Goal: Use online tool/utility: Utilize a website feature to perform a specific function

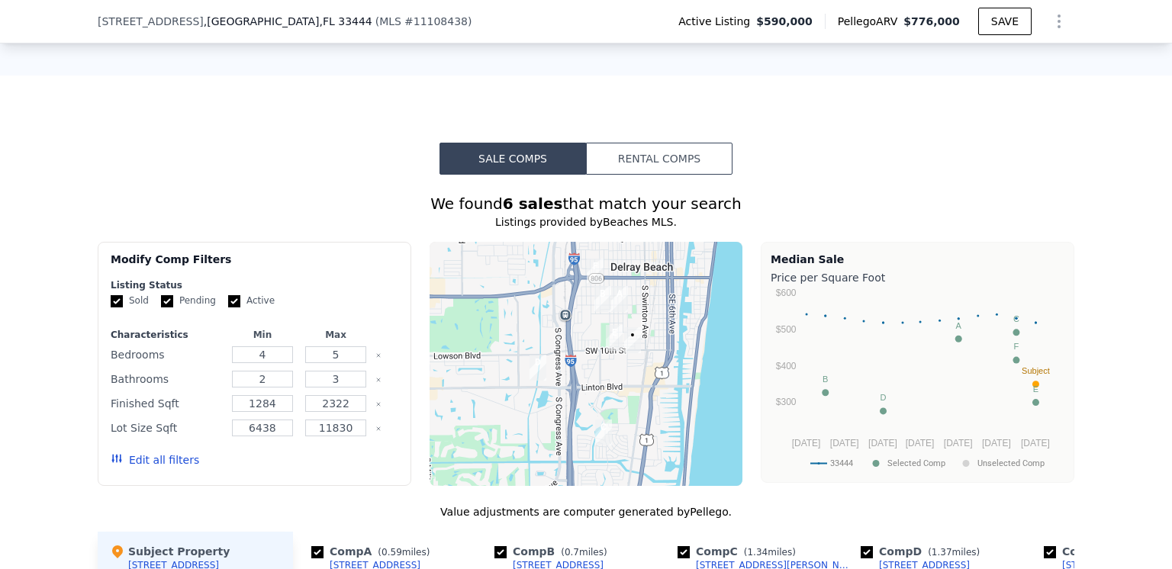
scroll to position [1368, 0]
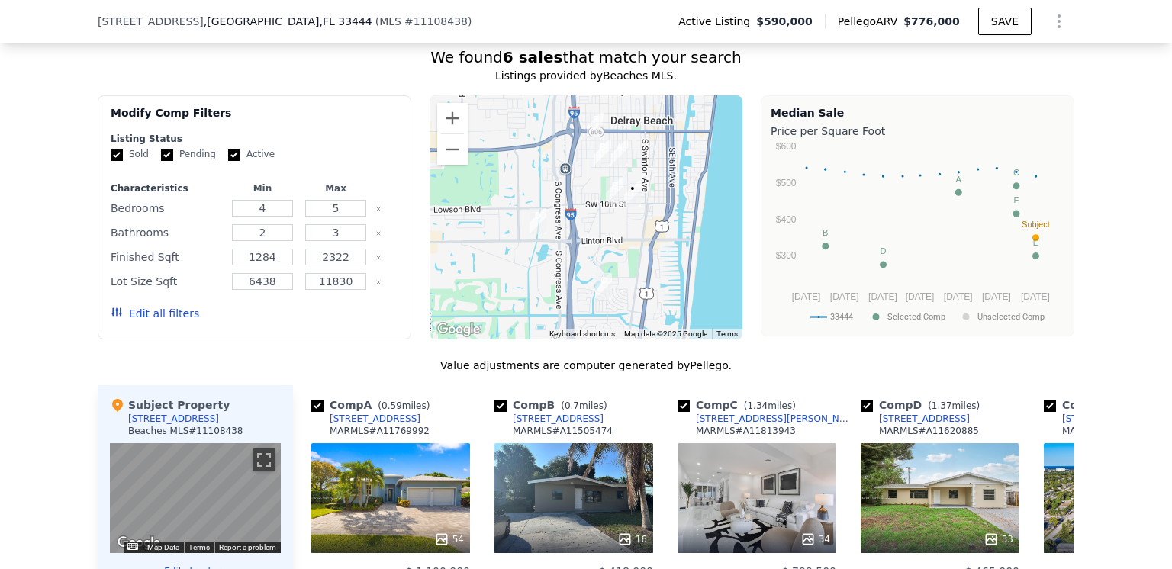
click at [228, 161] on input "Active" at bounding box center [234, 155] width 12 height 12
checkbox input "false"
click at [161, 160] on input "Pending" at bounding box center [167, 155] width 12 height 12
checkbox input "false"
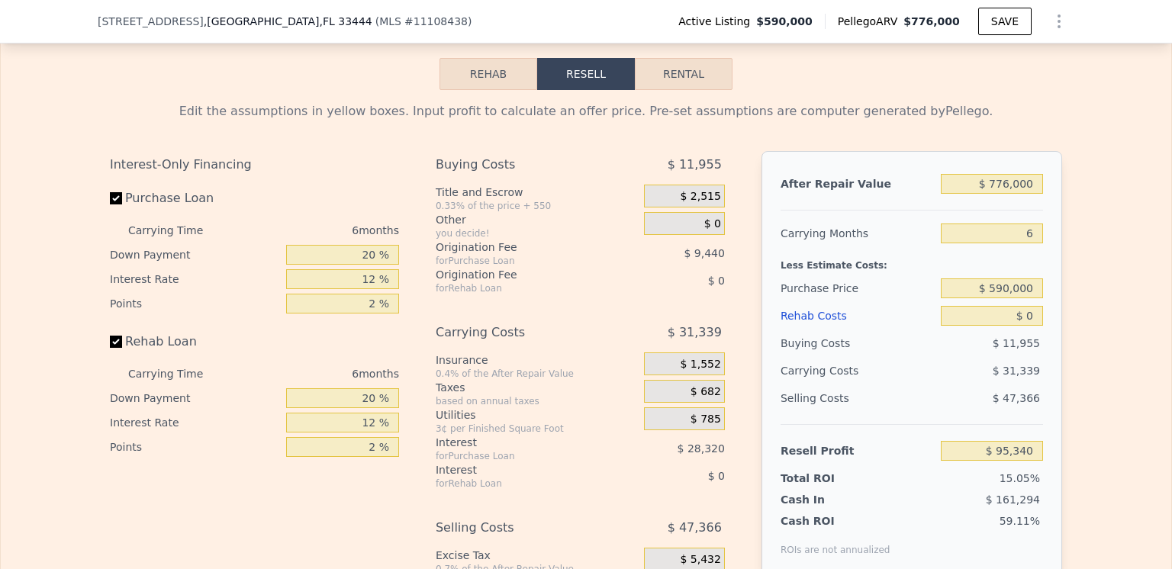
scroll to position [2360, 0]
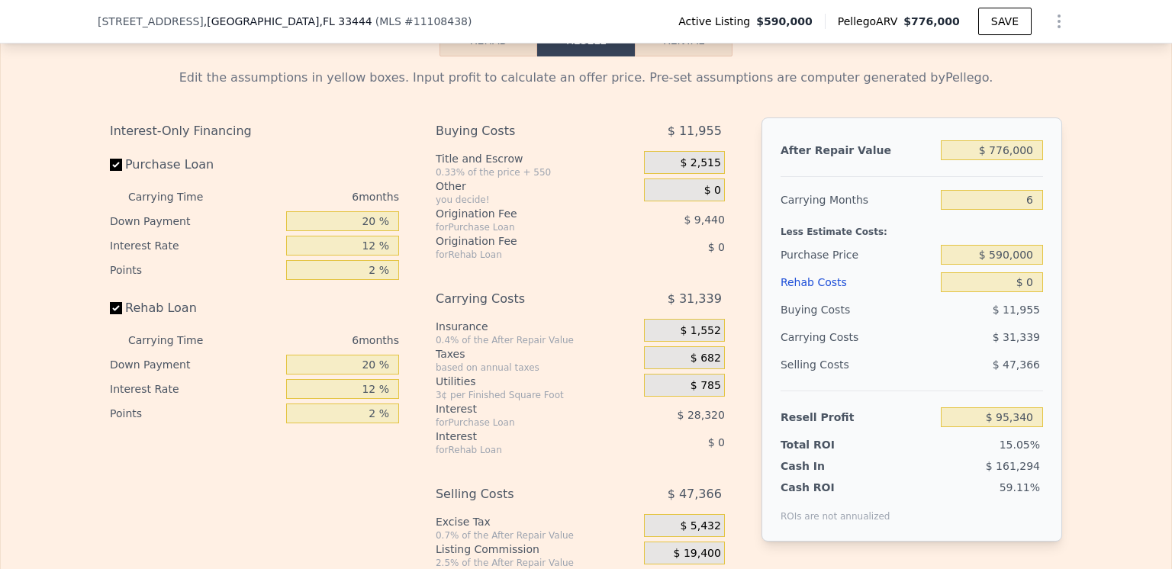
click at [804, 296] on div "Rehab Costs" at bounding box center [858, 282] width 154 height 27
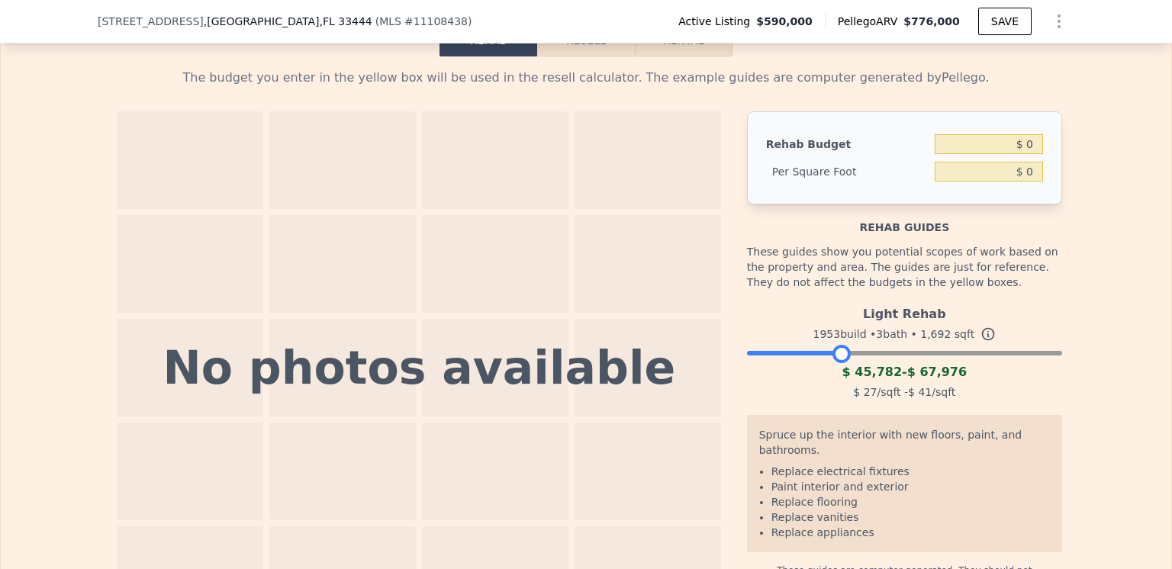
drag, startPoint x: 1047, startPoint y: 370, endPoint x: 835, endPoint y: 373, distance: 212.2
click at [835, 363] on div at bounding box center [842, 354] width 18 height 18
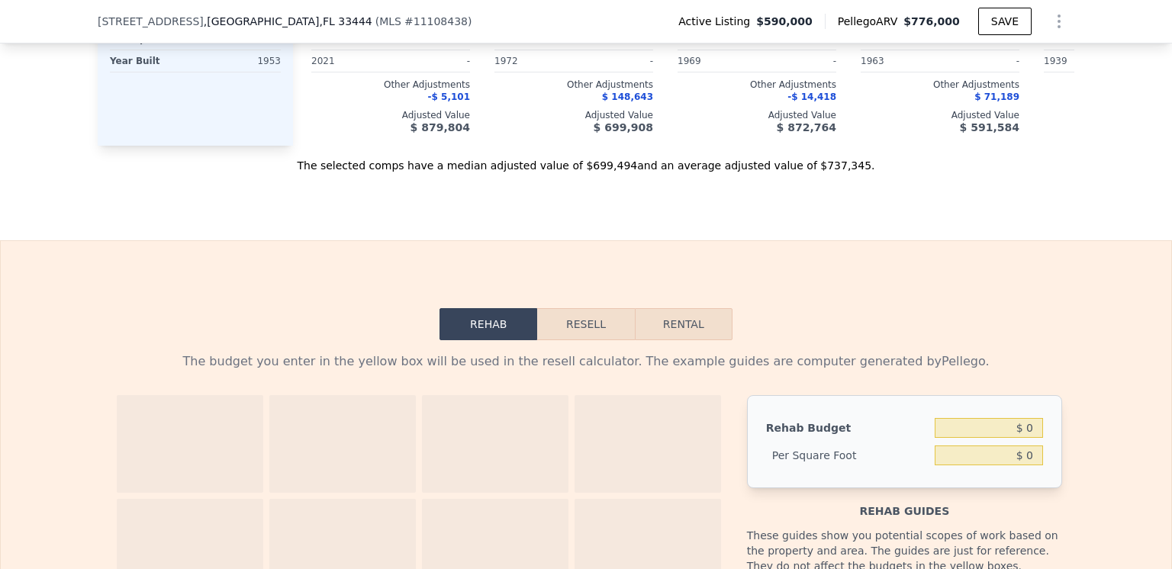
scroll to position [2054, 0]
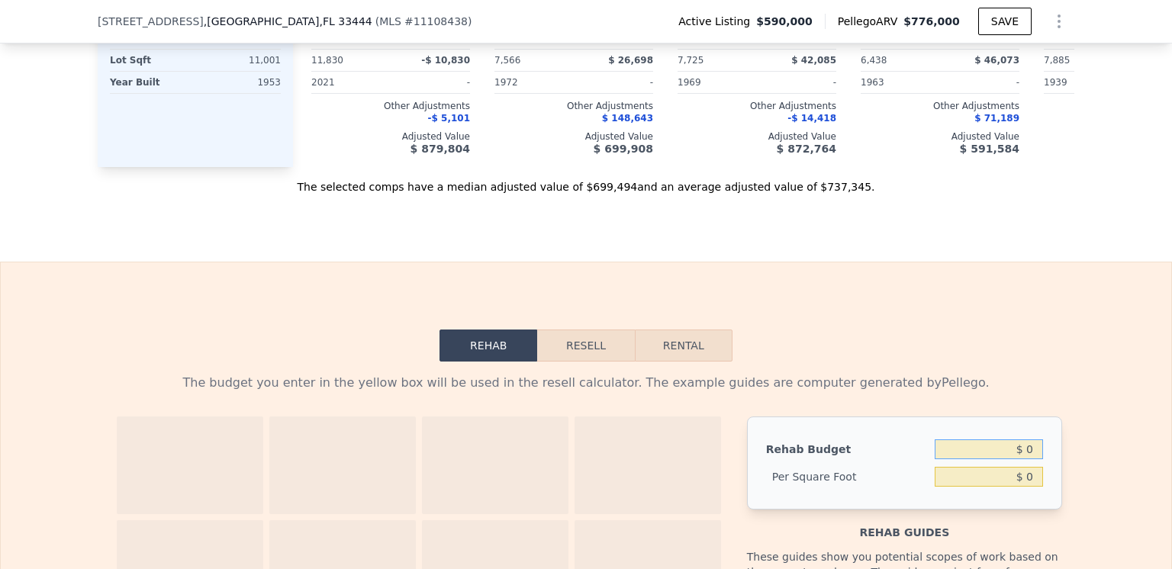
click at [1028, 459] on input "$ 0" at bounding box center [989, 450] width 108 height 20
type input "$ 2"
type input "$ 50,000"
type input "$ 29.55"
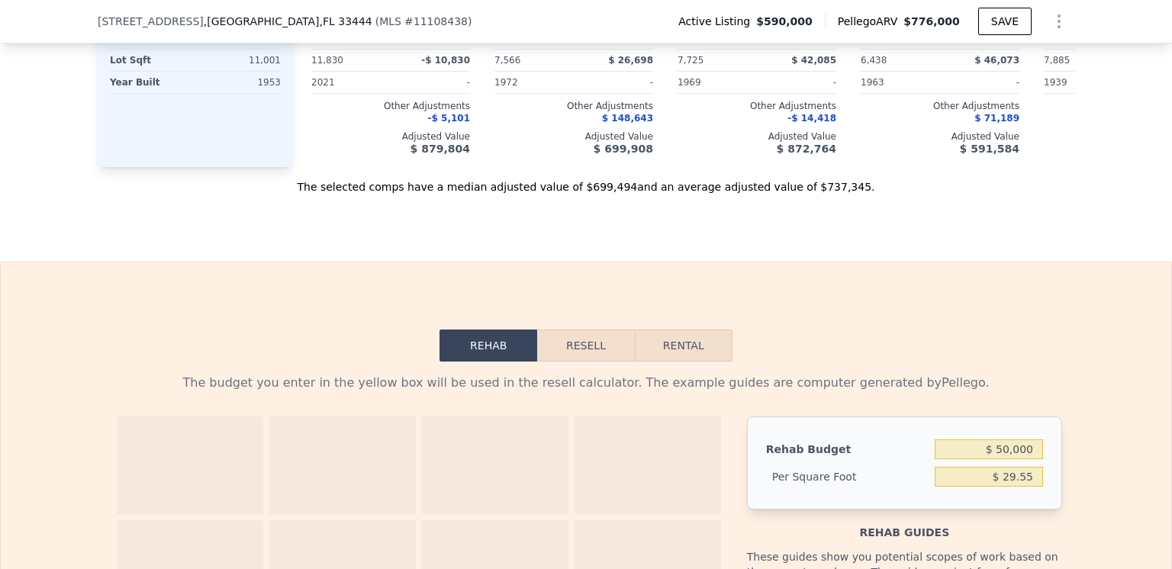
click at [566, 362] on button "Resell" at bounding box center [585, 346] width 97 height 32
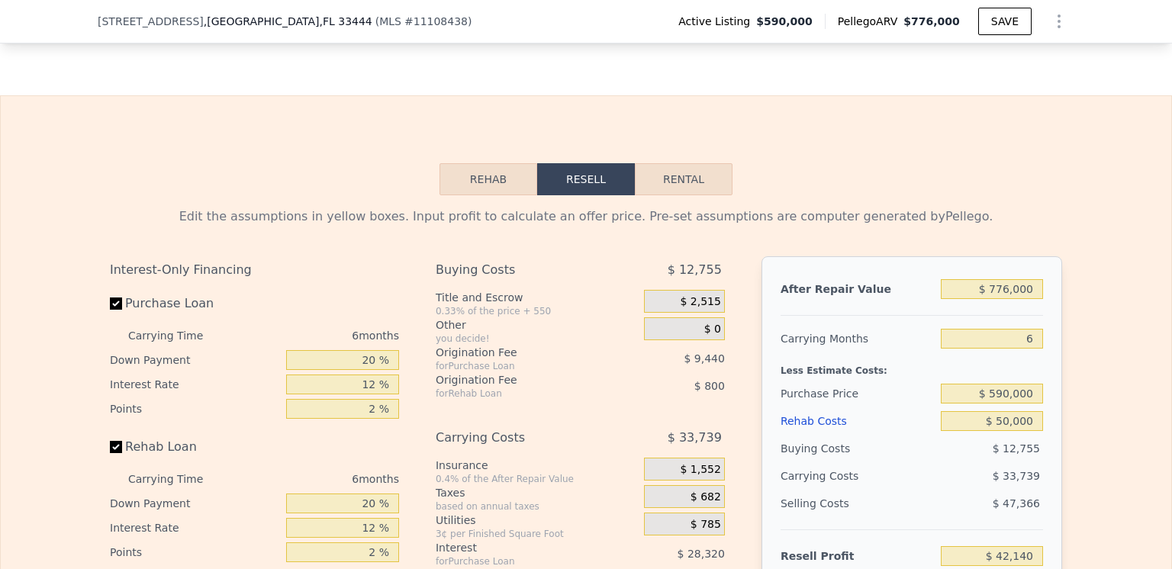
scroll to position [2283, 0]
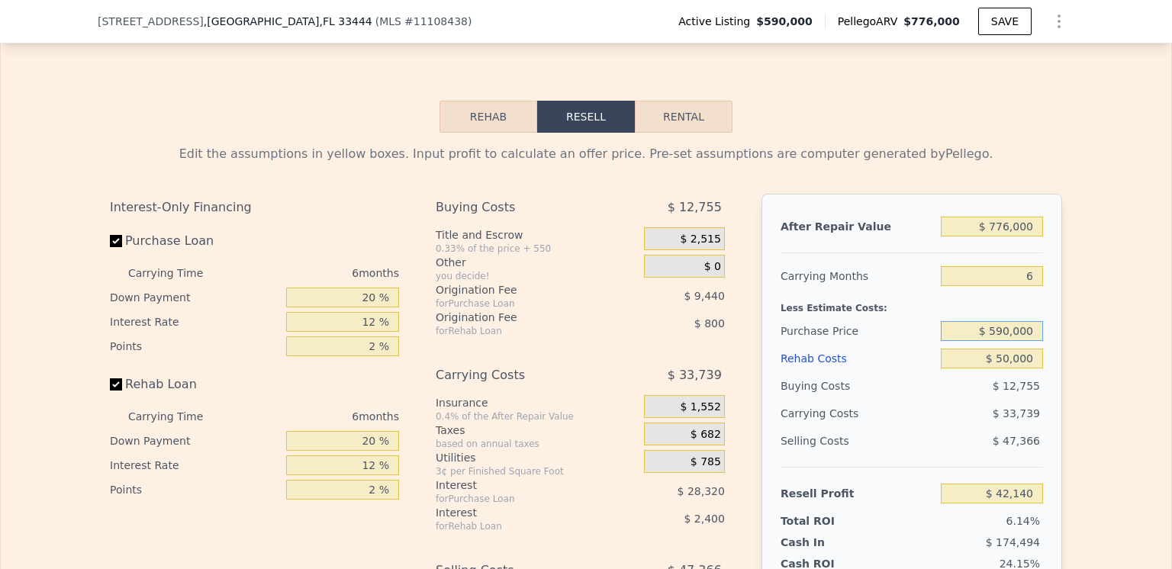
click at [1007, 341] on input "$ 590,000" at bounding box center [992, 331] width 102 height 20
type input "$ 388,000"
click at [891, 400] on div "Buying Costs" at bounding box center [858, 385] width 154 height 27
type input "$ 257,741"
click at [1001, 341] on input "$ 388,000" at bounding box center [992, 331] width 102 height 20
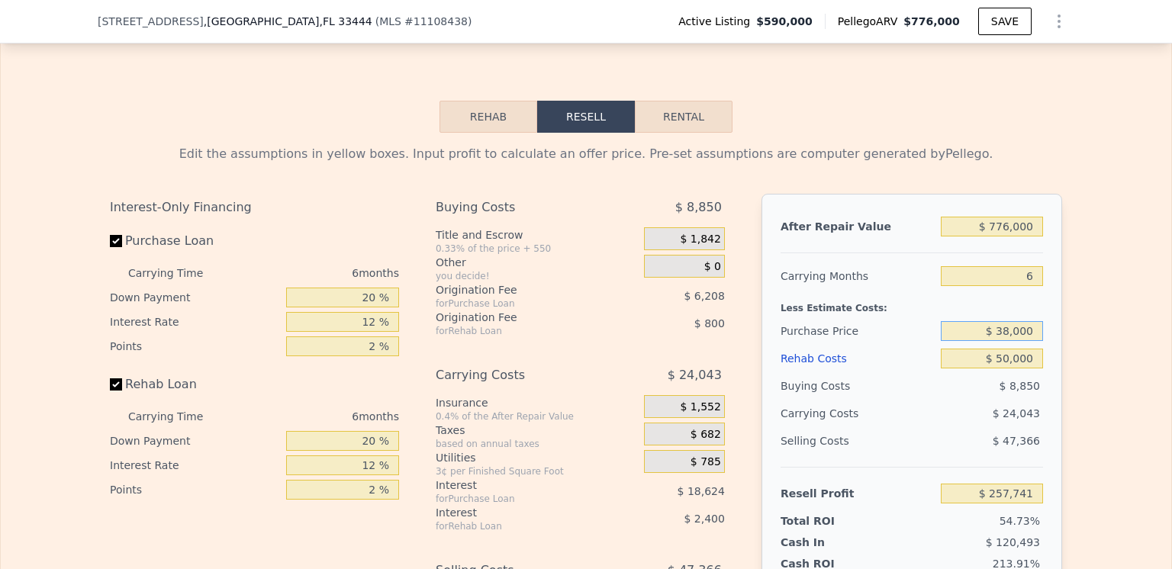
type input "$ 368,000"
click at [891, 372] on div "Rehab Costs" at bounding box center [858, 358] width 154 height 27
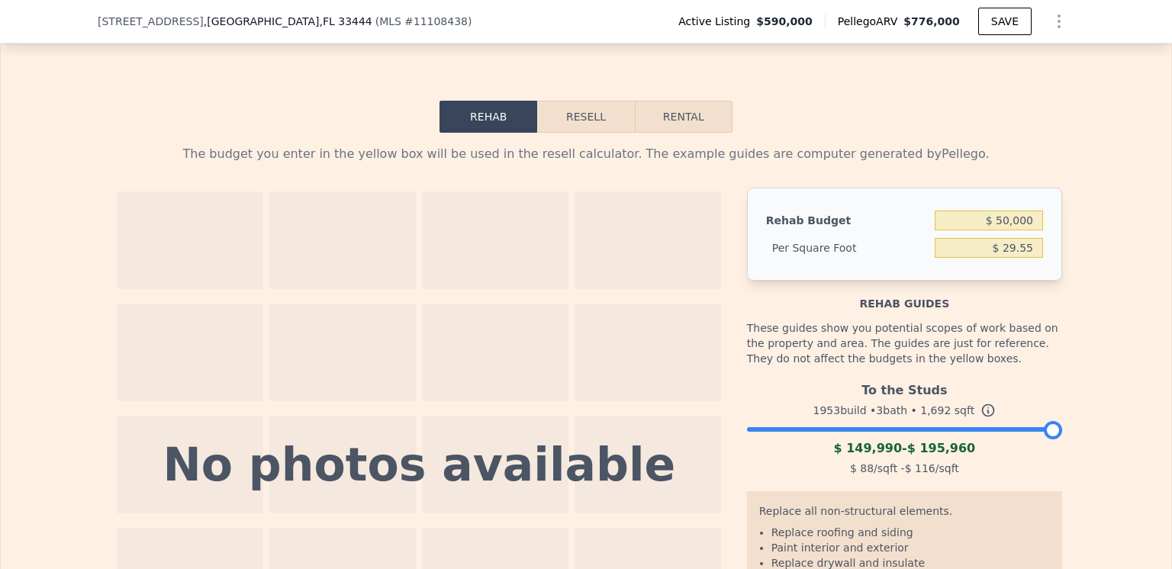
click at [571, 133] on button "Resell" at bounding box center [585, 117] width 97 height 32
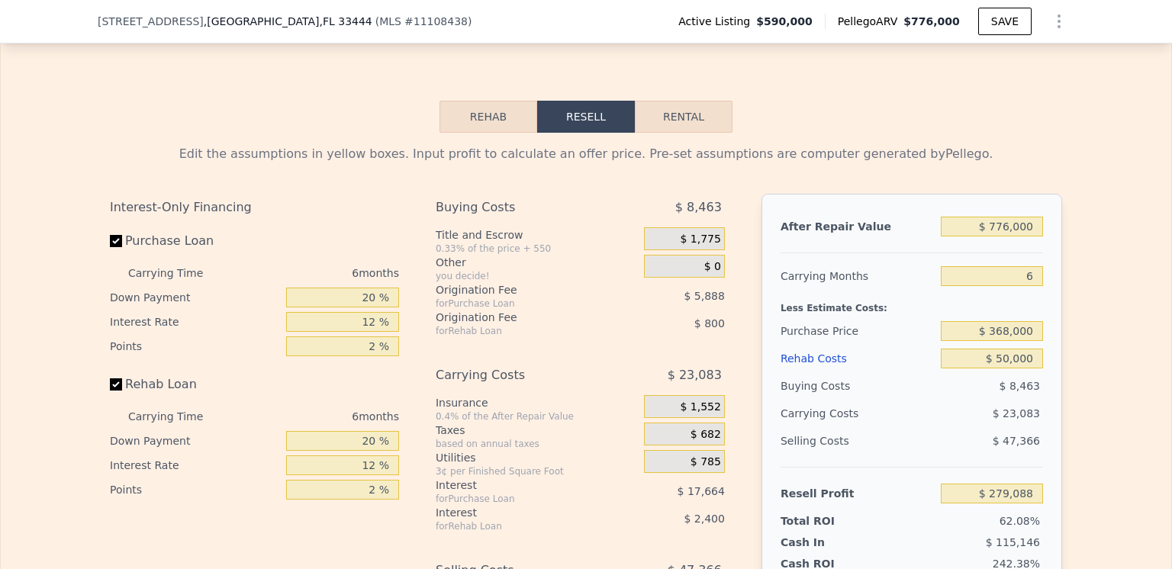
scroll to position [2207, 0]
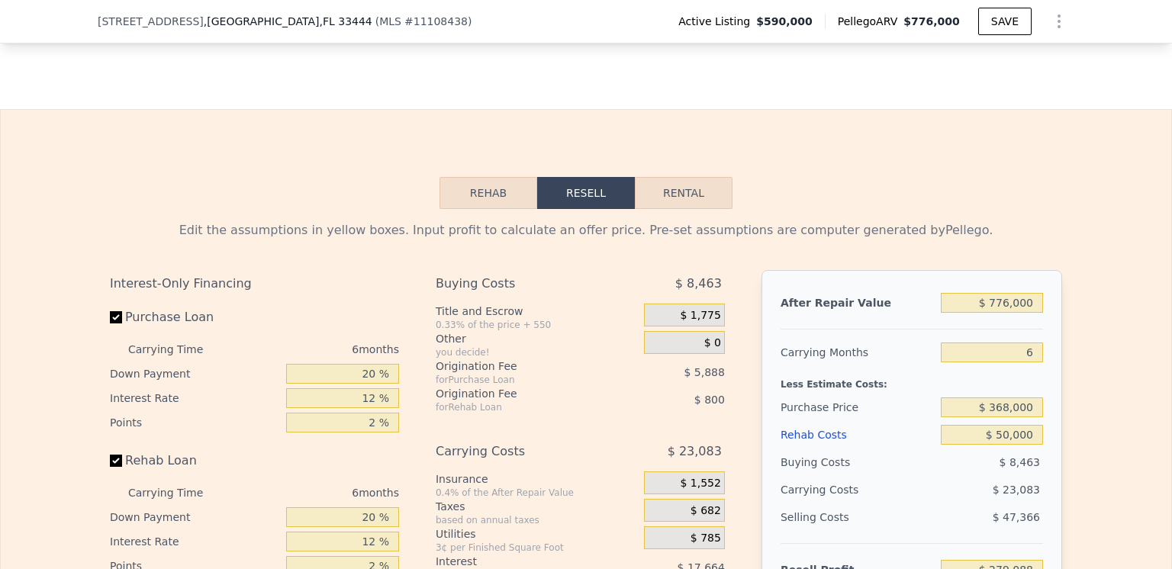
click at [675, 209] on button "Rental" at bounding box center [684, 193] width 98 height 32
select select "30"
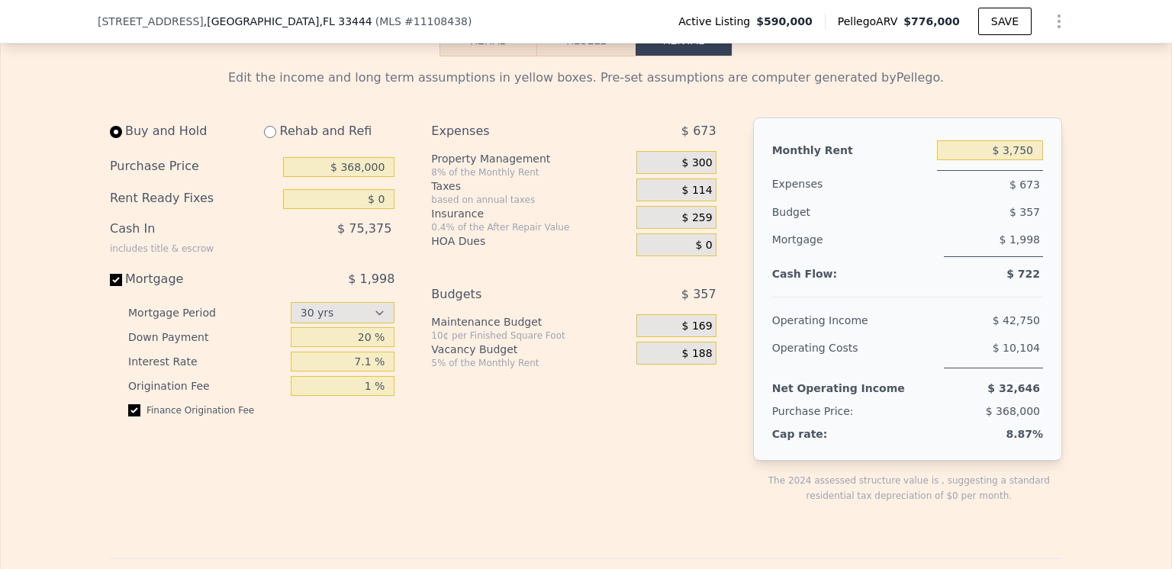
scroll to position [2360, 0]
click at [380, 209] on input "$ 0" at bounding box center [338, 199] width 111 height 20
type input "$ 30,000"
click at [322, 255] on div "$ 75,375" at bounding box center [307, 235] width 175 height 40
click at [359, 177] on input "$ 368,000" at bounding box center [338, 167] width 111 height 20
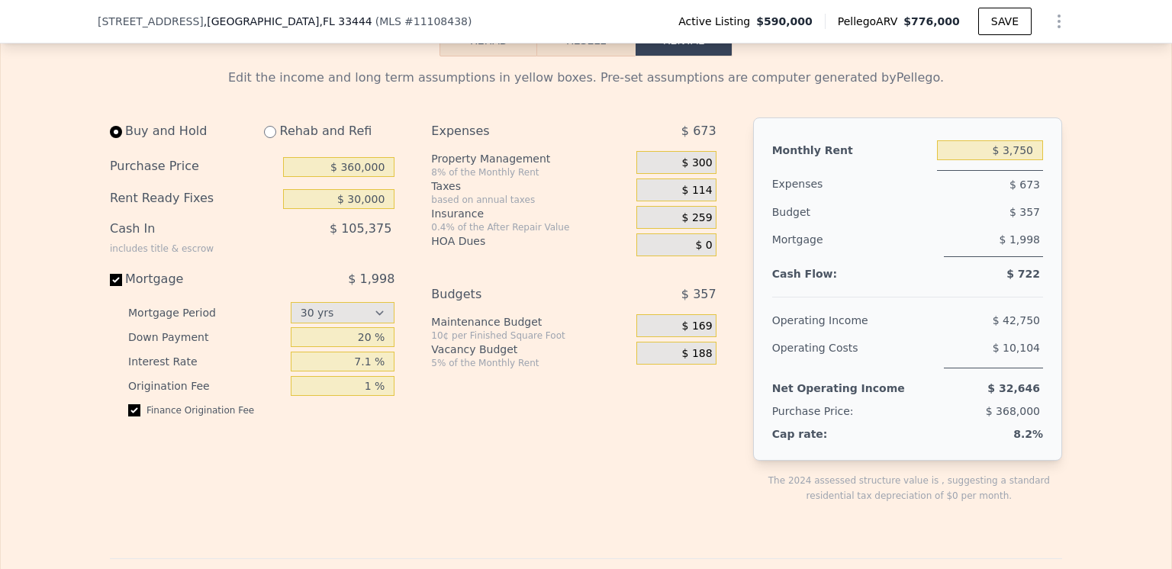
click at [298, 255] on div "$ 105,375" at bounding box center [307, 235] width 175 height 40
click at [354, 177] on input "$ 360,000" at bounding box center [338, 167] width 111 height 20
type input "$ 350,000"
click at [285, 258] on div "Cash In includes title & escrow $ 103,749" at bounding box center [252, 236] width 285 height 43
drag, startPoint x: 89, startPoint y: 20, endPoint x: 272, endPoint y: 28, distance: 183.3
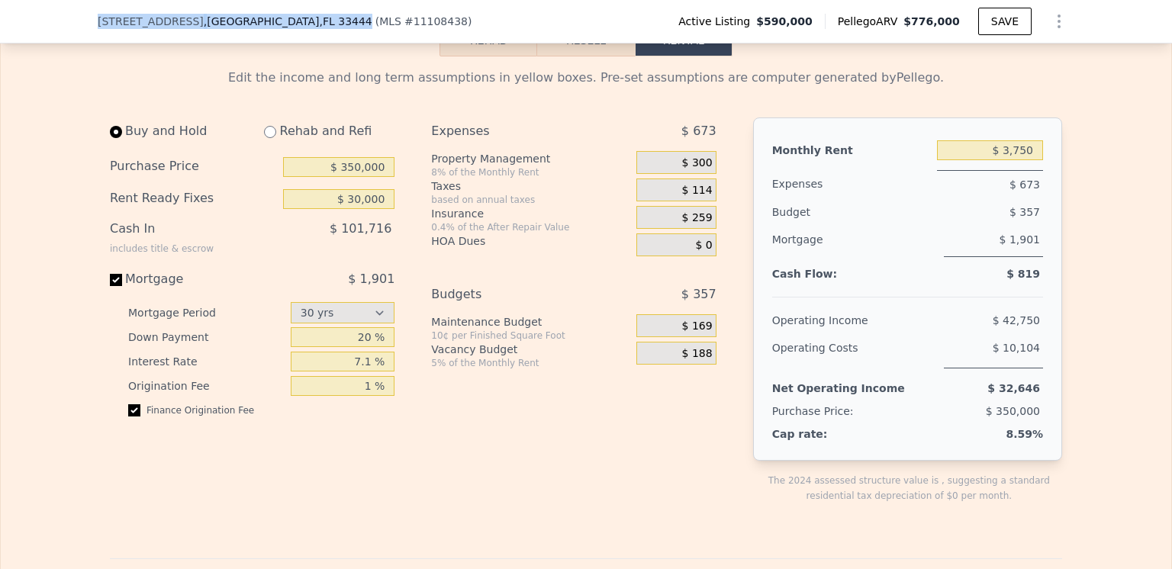
click at [281, 34] on div "[STREET_ADDRESS] ( MLS # 11108438 ) Active Listing $590,000 Pellego ARV $776,00…" at bounding box center [586, 21] width 1172 height 43
copy div "[STREET_ADDRESS]"
click at [1027, 160] on input "$ 3,750" at bounding box center [990, 150] width 106 height 20
type input "$ 3"
type input "$ 5,400"
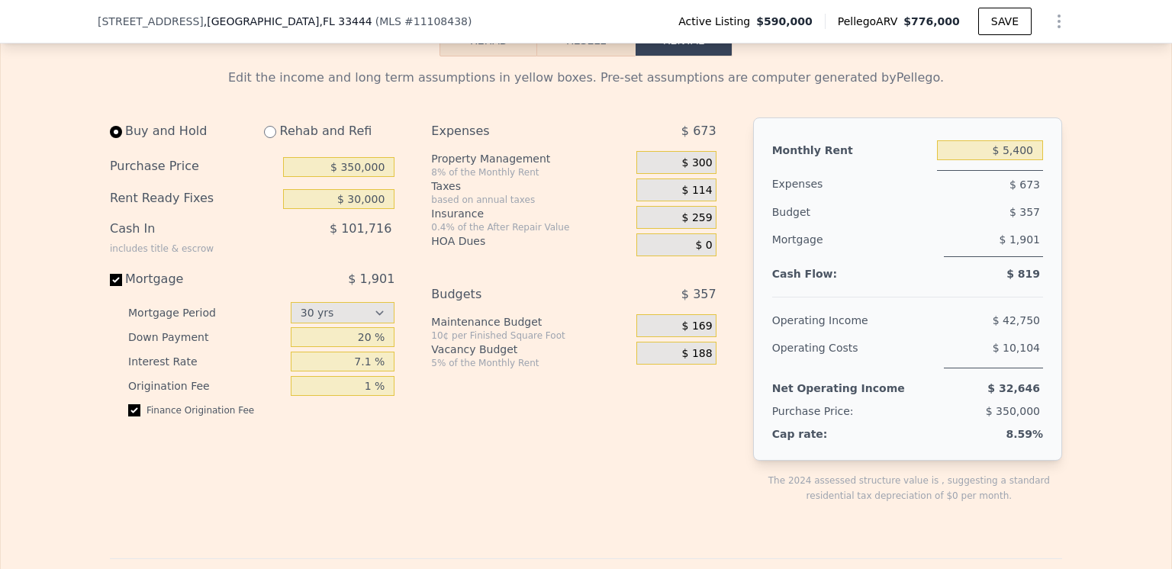
click at [871, 226] on div "Budget $ 357" at bounding box center [907, 211] width 271 height 27
click at [358, 177] on input "$ 350,000" at bounding box center [338, 167] width 111 height 20
click at [410, 224] on div "Buy and Hold Rehab and Refi Purchase Price $ 375,000 Rent Ready Fixes $ 30,000 …" at bounding box center [419, 323] width 619 height 411
click at [358, 177] on input "$ 375,000" at bounding box center [338, 167] width 111 height 20
type input "$ 400,000"
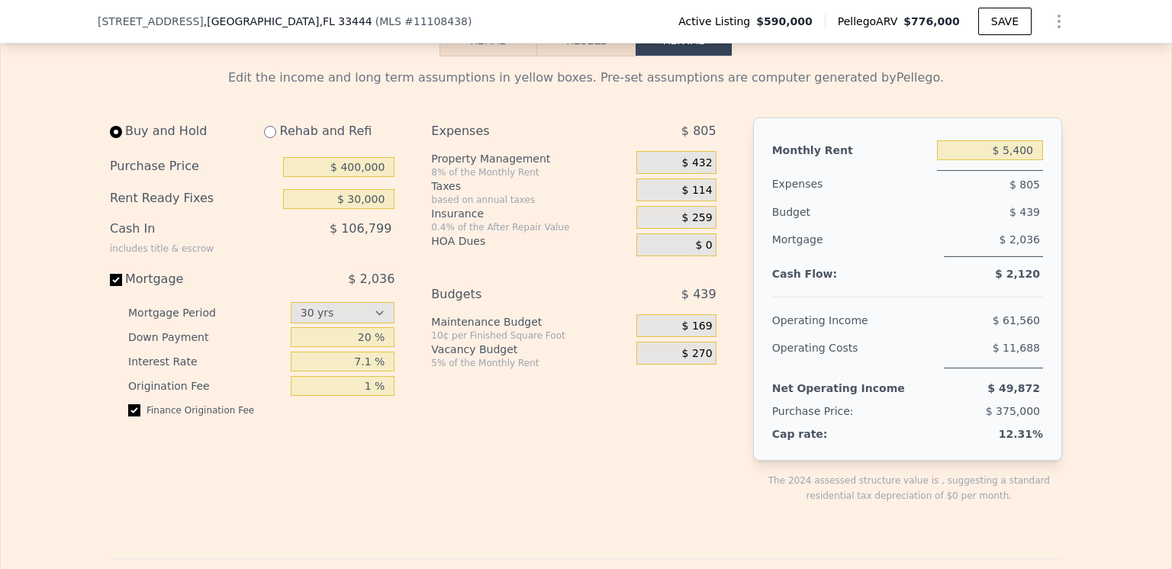
click at [411, 220] on div "Buy and Hold Rehab and Refi Purchase Price $ 400,000 Rent Ready Fixes $ 30,000 …" at bounding box center [419, 323] width 619 height 411
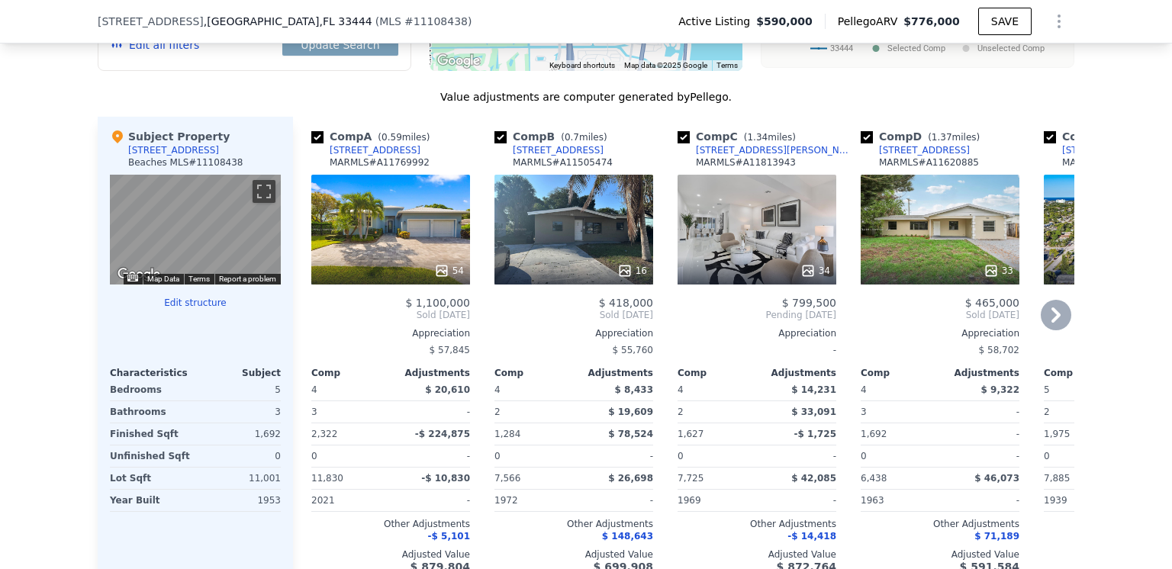
scroll to position [1673, 0]
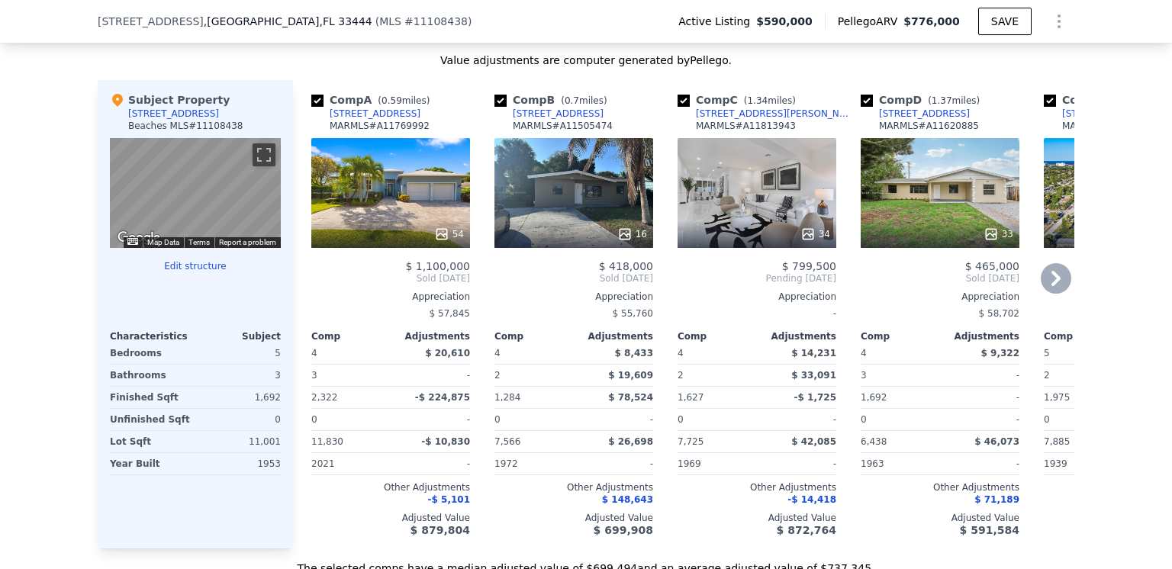
click at [1052, 286] on icon at bounding box center [1056, 278] width 9 height 15
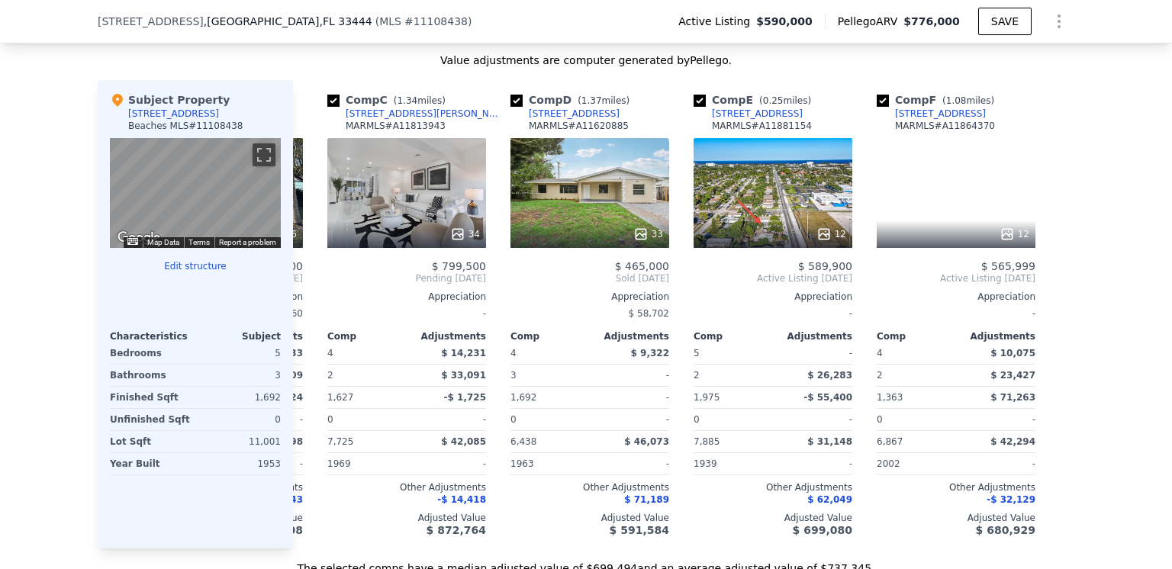
scroll to position [0, 354]
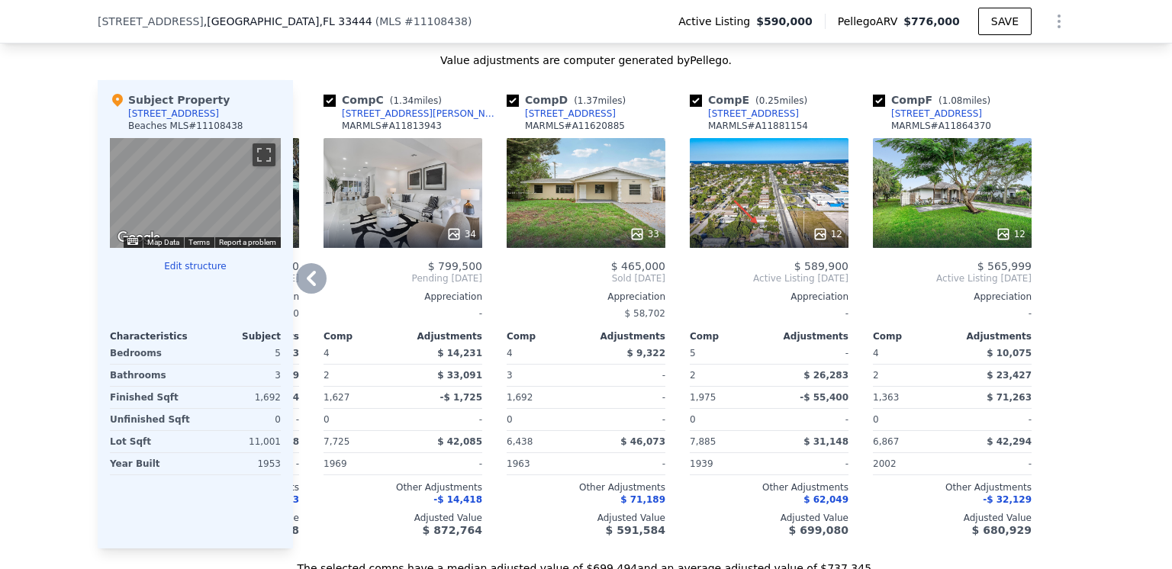
click at [307, 286] on icon at bounding box center [311, 278] width 9 height 15
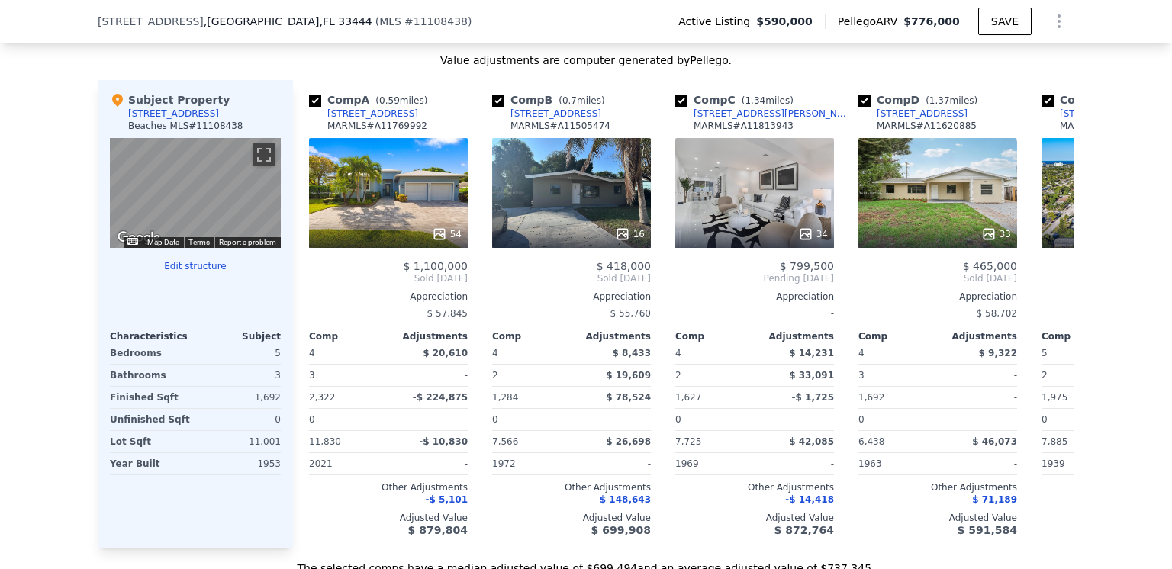
scroll to position [0, 0]
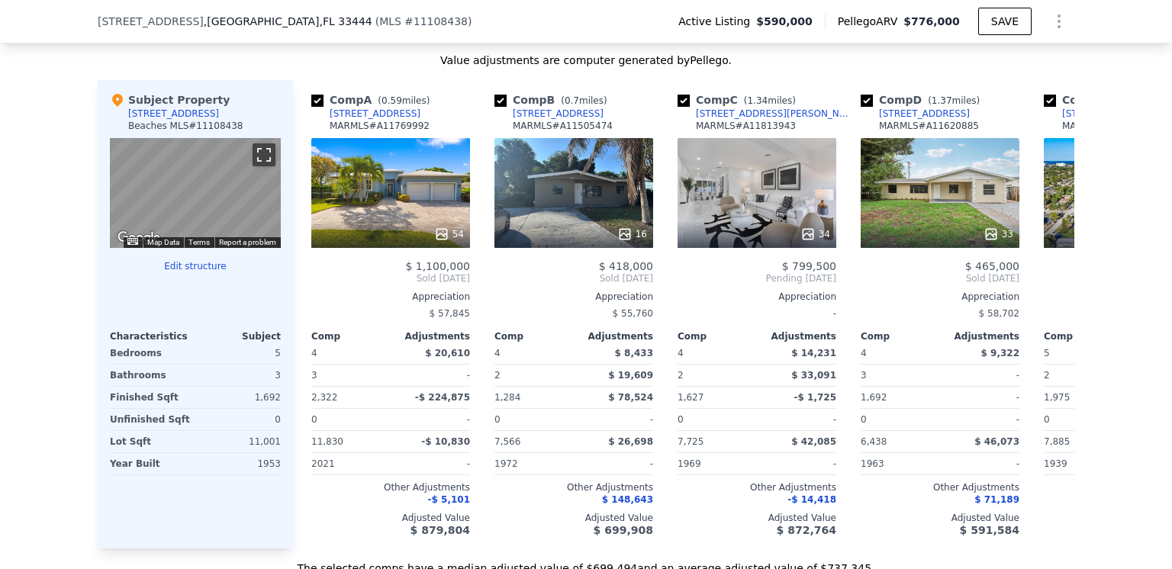
click at [257, 160] on button "Toggle fullscreen view" at bounding box center [264, 154] width 23 height 23
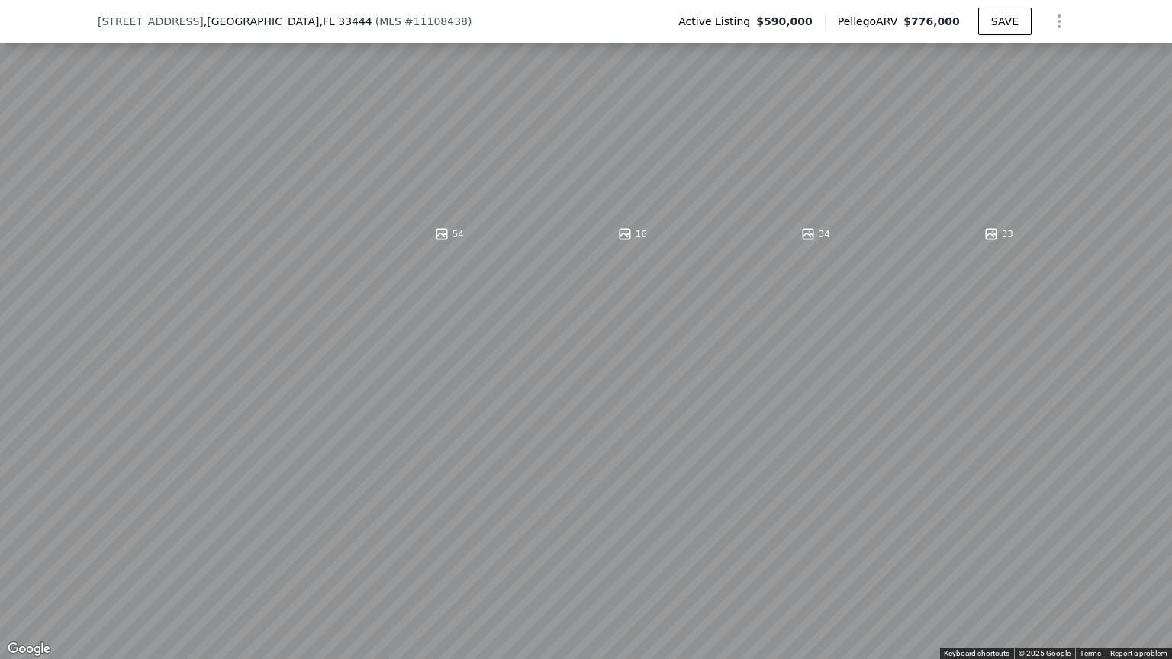
click at [1157, 18] on button "Toggle fullscreen view" at bounding box center [1155, 16] width 23 height 23
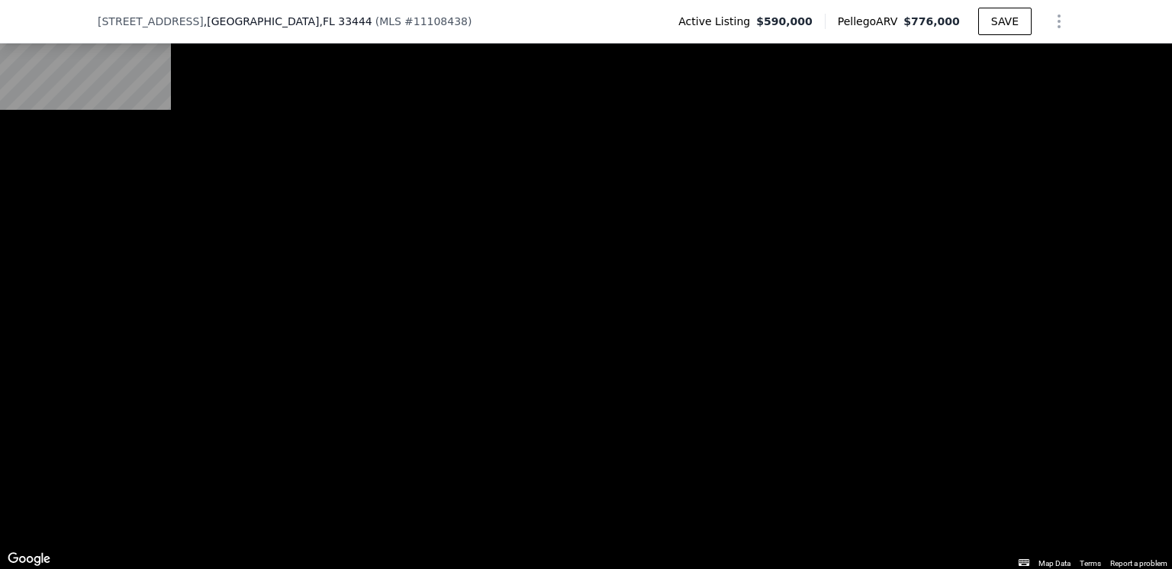
scroll to position [2283, 0]
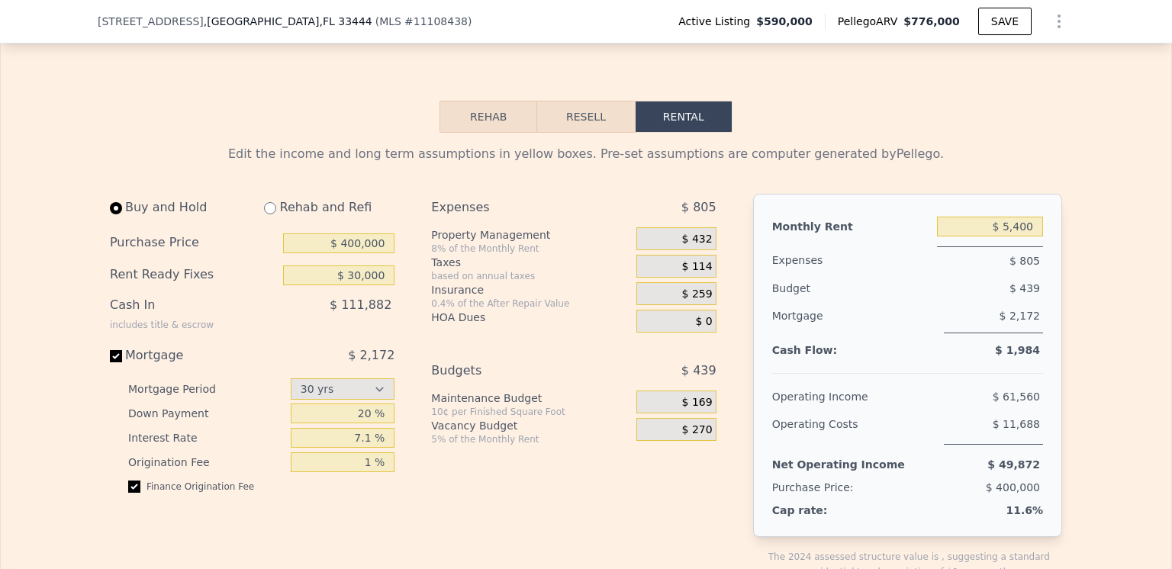
click at [573, 133] on button "Resell" at bounding box center [585, 117] width 97 height 32
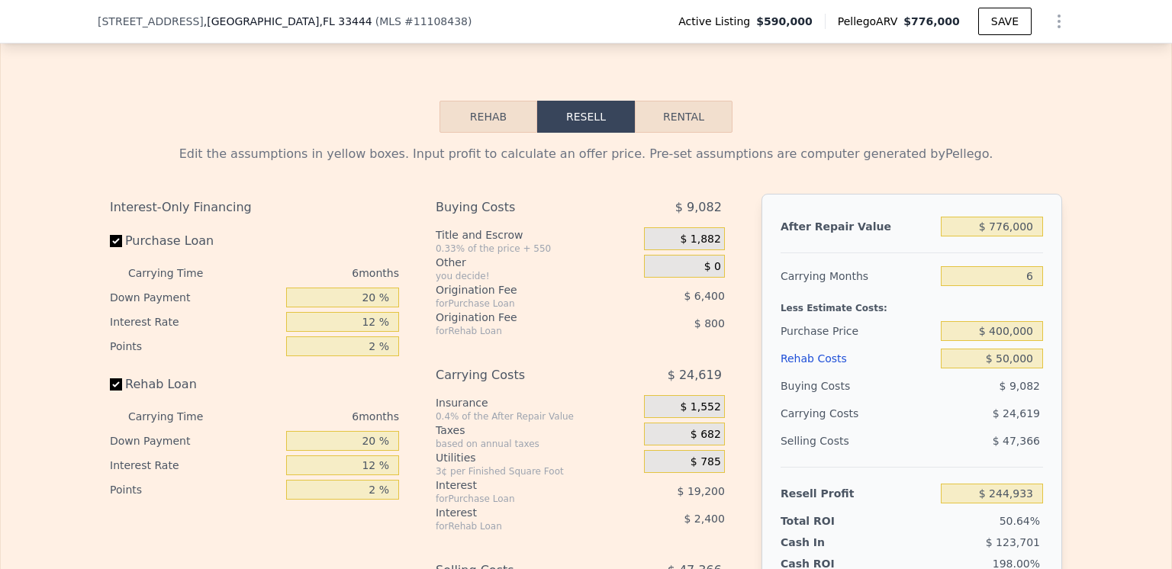
click at [687, 132] on button "Rental" at bounding box center [684, 117] width 98 height 32
select select "30"
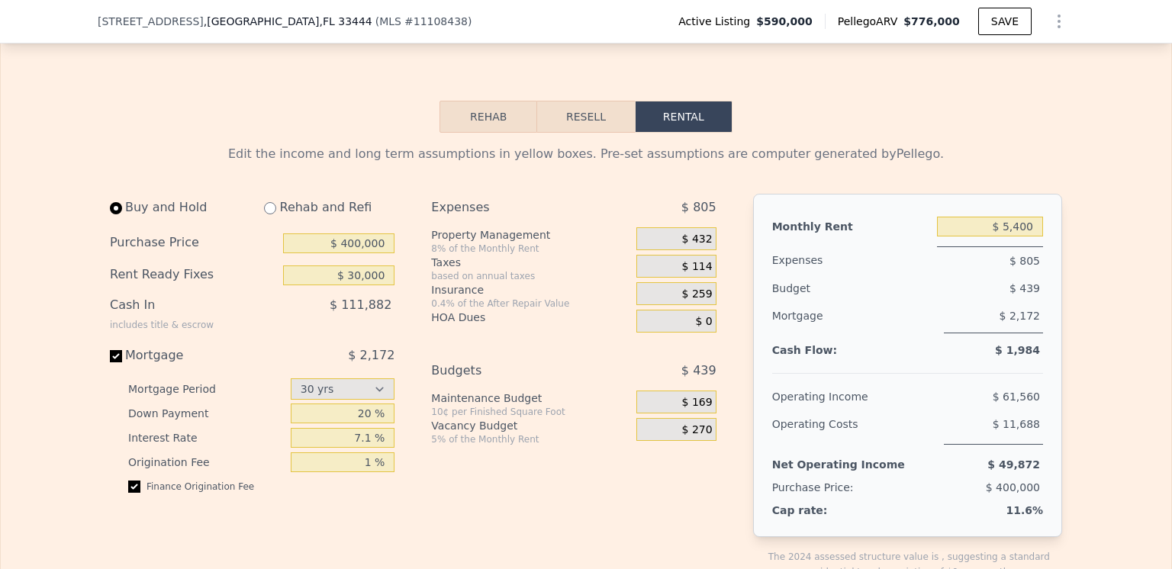
click at [571, 132] on button "Resell" at bounding box center [585, 117] width 97 height 32
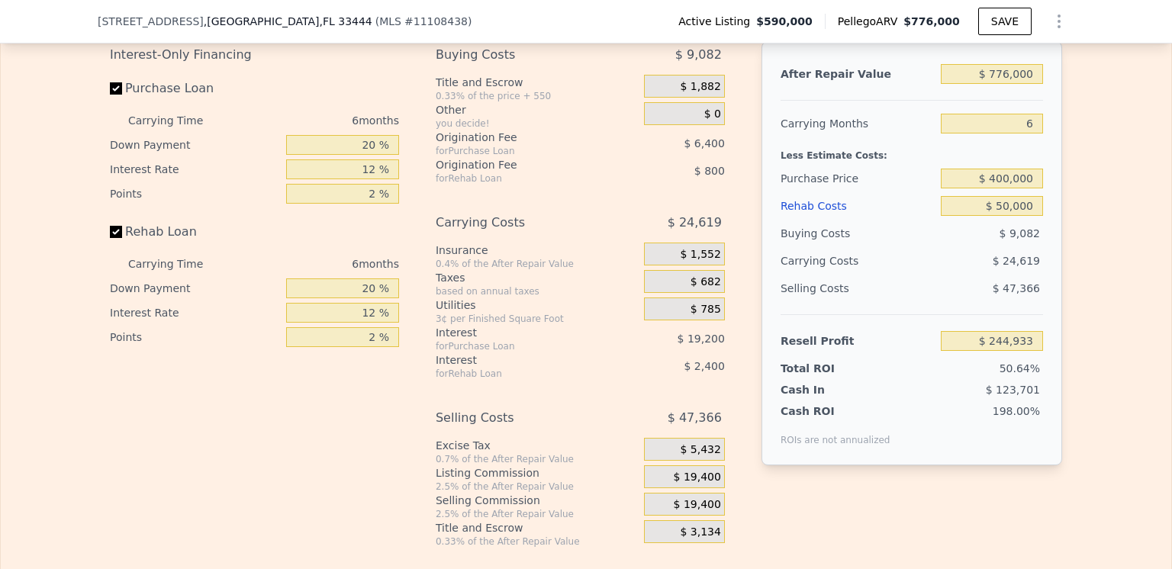
scroll to position [2360, 0]
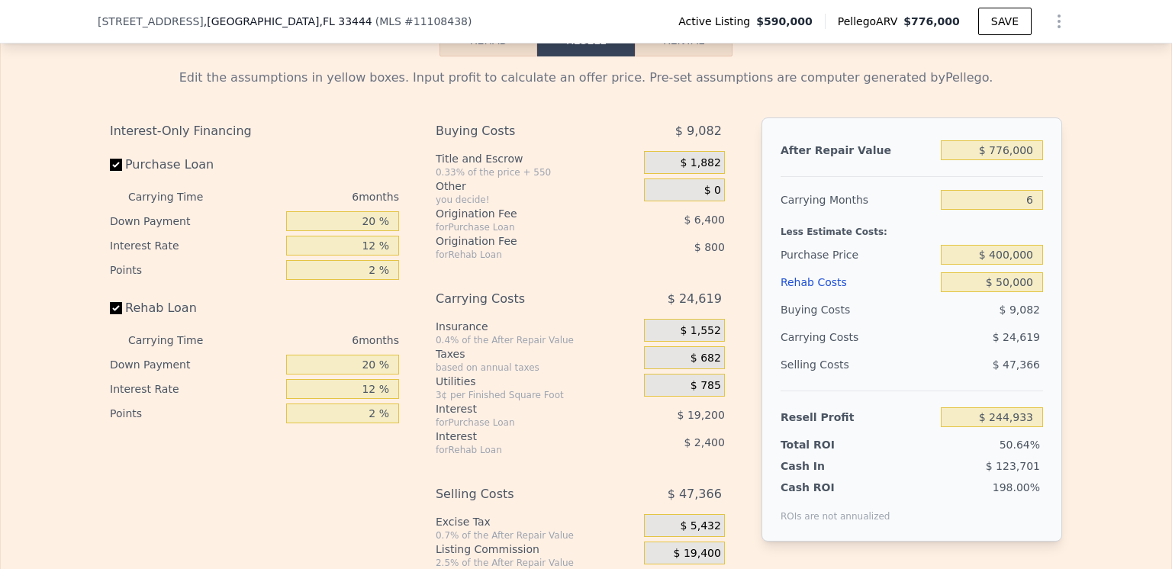
click at [680, 56] on button "Rental" at bounding box center [684, 40] width 98 height 32
select select "30"
